Goal: Check status: Check status

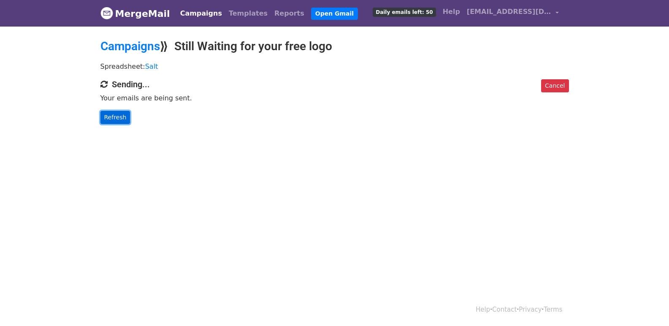
click at [119, 119] on link "Refresh" at bounding box center [115, 117] width 30 height 13
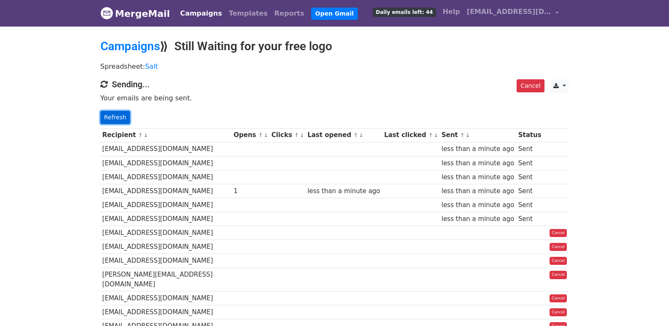
click at [115, 115] on link "Refresh" at bounding box center [115, 117] width 30 height 13
click at [116, 116] on link "Refresh" at bounding box center [115, 117] width 30 height 13
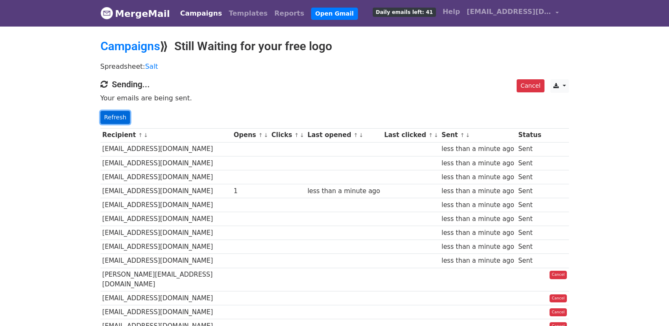
click at [106, 119] on link "Refresh" at bounding box center [115, 117] width 30 height 13
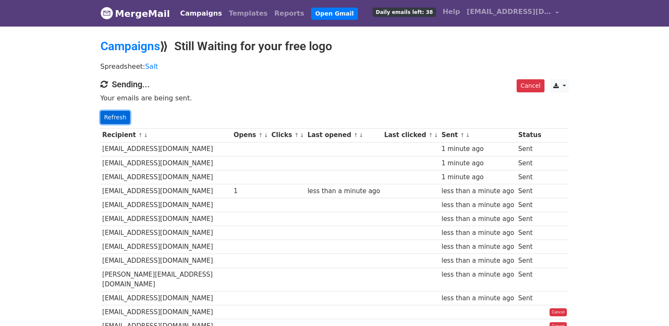
click at [116, 119] on link "Refresh" at bounding box center [115, 117] width 30 height 13
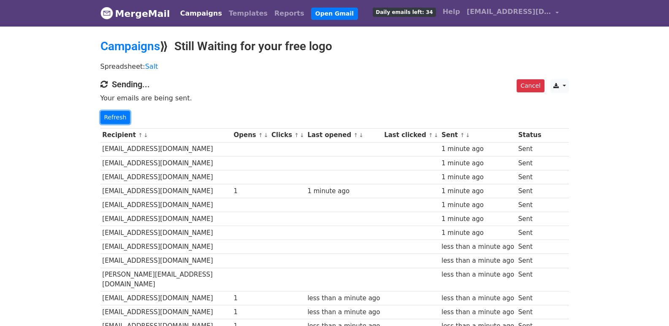
click at [116, 119] on link "Refresh" at bounding box center [115, 117] width 30 height 13
click at [116, 117] on link "Refresh" at bounding box center [115, 117] width 30 height 13
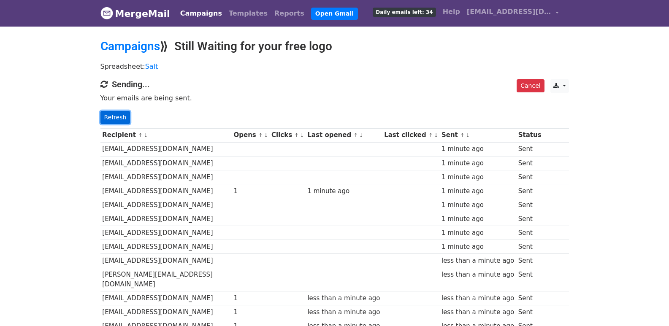
click at [116, 117] on link "Refresh" at bounding box center [115, 117] width 30 height 13
click at [109, 113] on link "Refresh" at bounding box center [115, 117] width 30 height 13
click at [111, 120] on link "Refresh" at bounding box center [115, 117] width 30 height 13
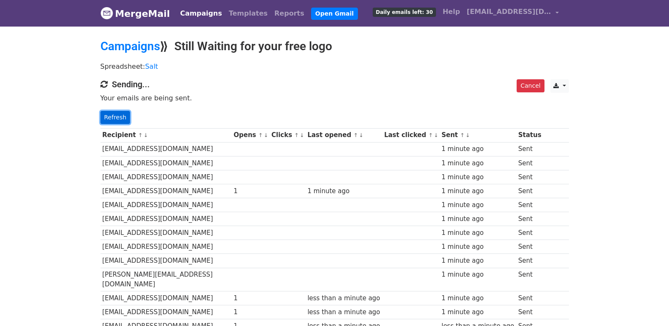
click at [111, 120] on link "Refresh" at bounding box center [115, 117] width 30 height 13
click at [123, 115] on link "Refresh" at bounding box center [115, 117] width 30 height 13
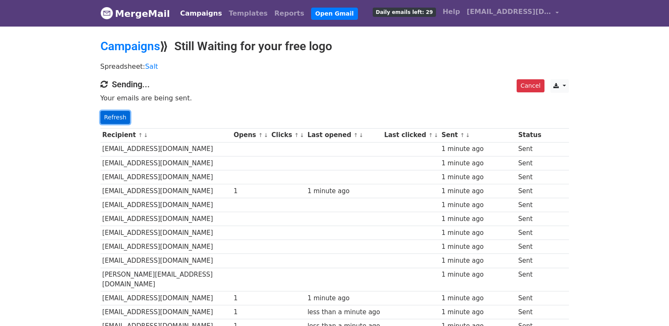
click at [123, 115] on link "Refresh" at bounding box center [115, 117] width 30 height 13
click at [112, 115] on link "Refresh" at bounding box center [115, 117] width 30 height 13
click at [116, 119] on link "Refresh" at bounding box center [115, 117] width 30 height 13
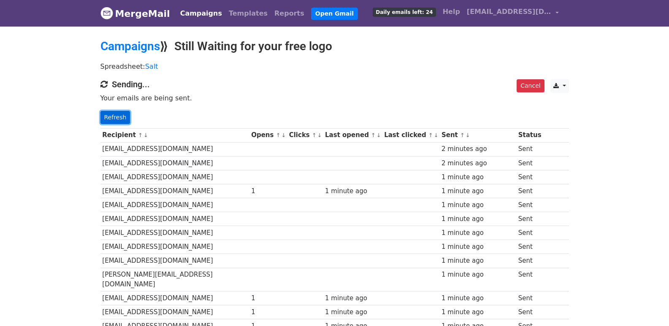
click at [116, 117] on link "Refresh" at bounding box center [115, 117] width 30 height 13
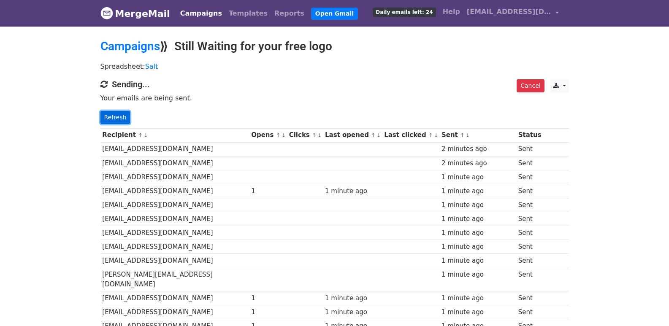
click at [116, 117] on link "Refresh" at bounding box center [115, 117] width 30 height 13
drag, startPoint x: 116, startPoint y: 117, endPoint x: 280, endPoint y: 259, distance: 216.8
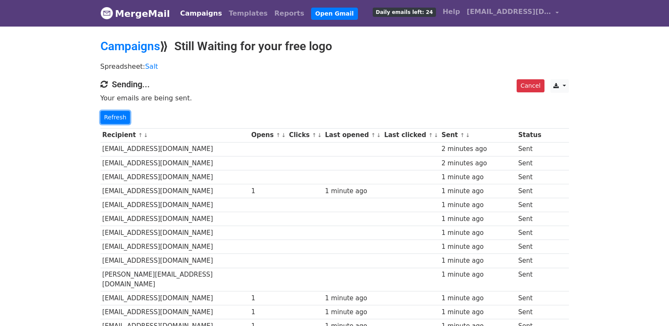
click at [119, 119] on link "Refresh" at bounding box center [115, 117] width 30 height 13
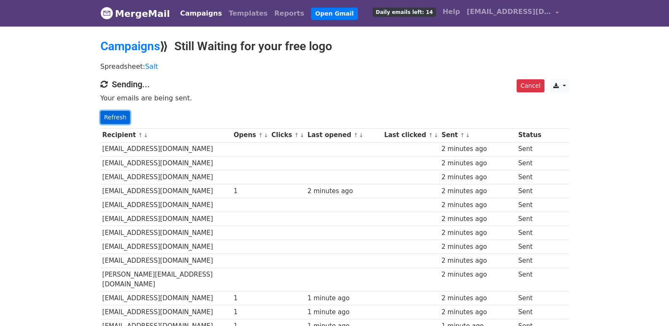
click at [120, 117] on link "Refresh" at bounding box center [115, 117] width 30 height 13
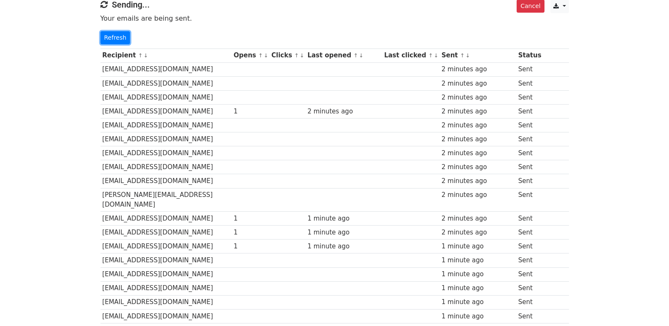
scroll to position [563, 0]
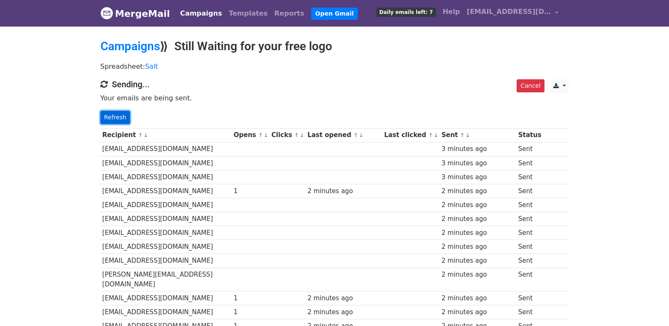
click at [116, 114] on link "Refresh" at bounding box center [115, 117] width 30 height 13
click at [114, 119] on link "Refresh" at bounding box center [115, 117] width 30 height 13
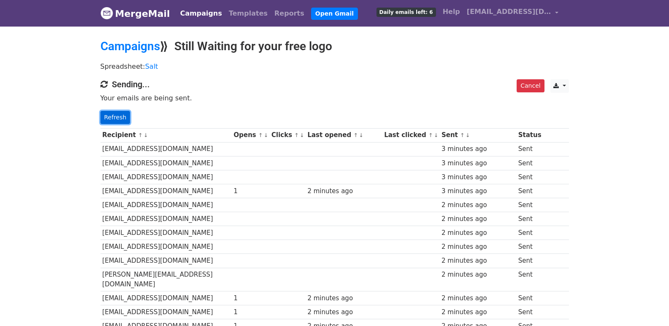
click at [114, 119] on link "Refresh" at bounding box center [115, 117] width 30 height 13
click at [115, 119] on link "Refresh" at bounding box center [115, 117] width 30 height 13
drag, startPoint x: 98, startPoint y: 108, endPoint x: 114, endPoint y: 118, distance: 19.0
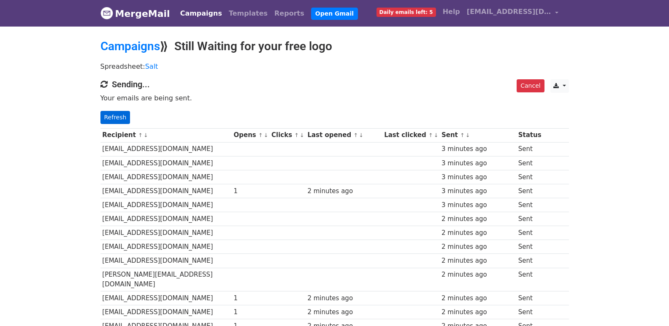
click at [98, 108] on div "Cancel CSV Excel Sending... Your emails are being sent. Refresh" at bounding box center [334, 101] width 481 height 45
click at [114, 118] on link "Refresh" at bounding box center [115, 117] width 30 height 13
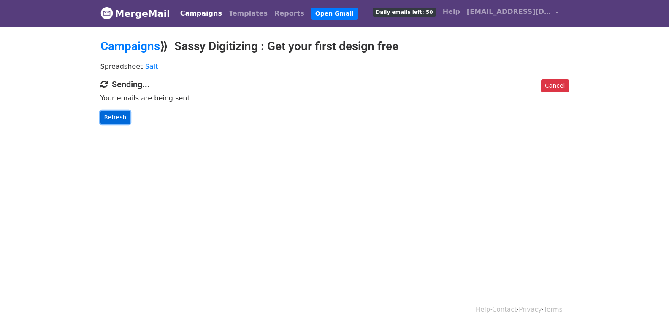
click at [113, 120] on link "Refresh" at bounding box center [115, 117] width 30 height 13
drag, startPoint x: 113, startPoint y: 120, endPoint x: 169, endPoint y: 146, distance: 61.7
click at [113, 120] on link "Refresh" at bounding box center [115, 117] width 30 height 13
